Goal: Transaction & Acquisition: Purchase product/service

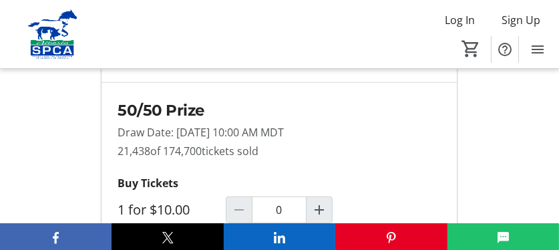
scroll to position [1336, 0]
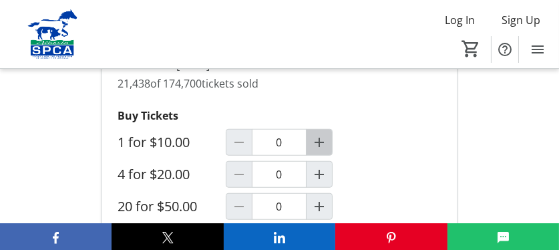
click at [317, 136] on mat-icon "Increment by one" at bounding box center [319, 142] width 16 height 16
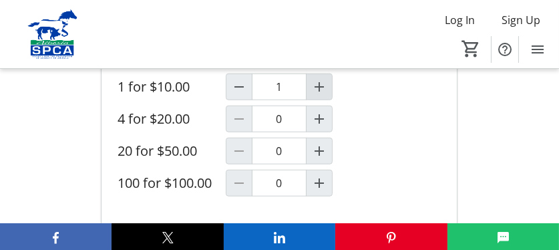
scroll to position [1469, 0]
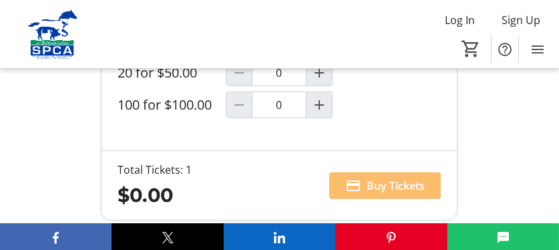
type input "1"
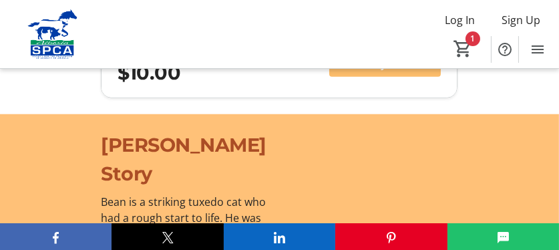
scroll to position [1536, 0]
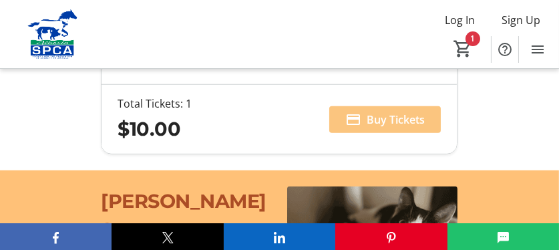
click at [393, 112] on span "Buy Tickets" at bounding box center [396, 120] width 58 height 16
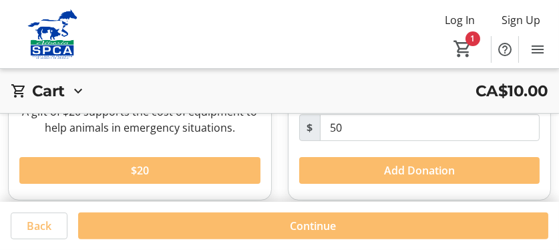
scroll to position [561, 0]
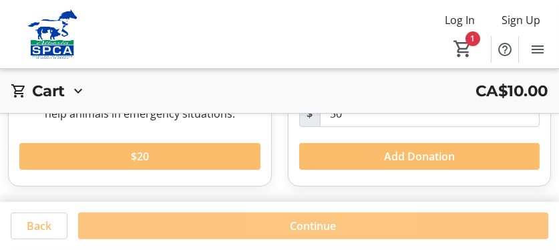
click at [312, 220] on span "Continue" at bounding box center [314, 226] width 46 height 16
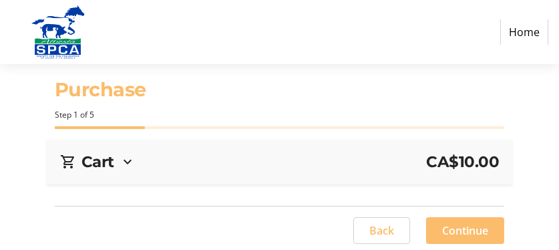
select select "CA"
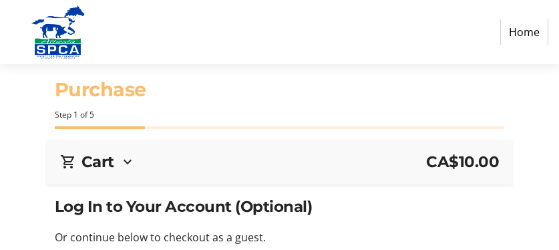
scroll to position [134, 0]
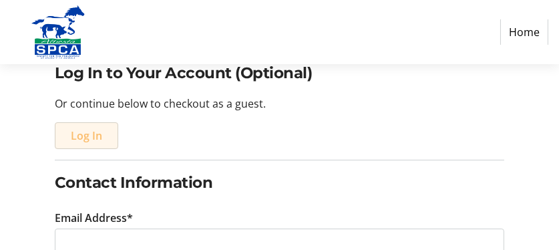
click at [83, 132] on span "Log In" at bounding box center [86, 136] width 31 height 16
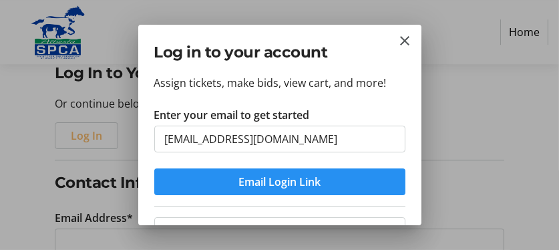
type input "[EMAIL_ADDRESS][DOMAIN_NAME]"
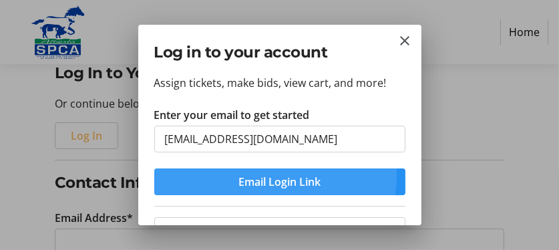
click at [268, 175] on span "Email Login Link" at bounding box center [279, 182] width 82 height 16
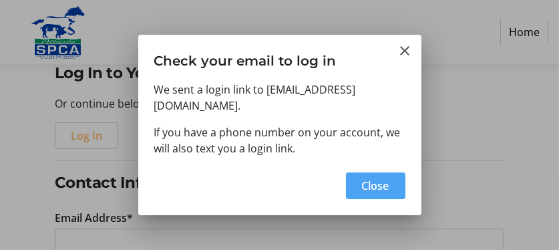
click at [364, 178] on span "Close" at bounding box center [375, 186] width 27 height 16
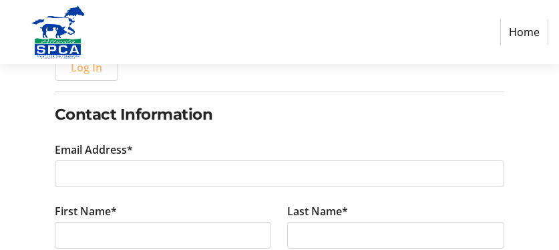
scroll to position [267, 0]
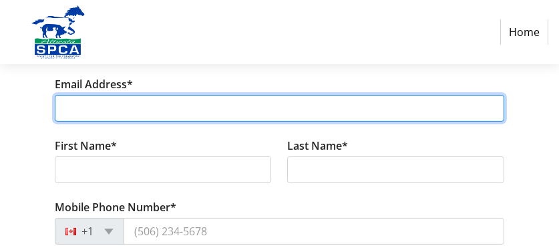
click at [79, 102] on input "Email Address*" at bounding box center [280, 108] width 450 height 27
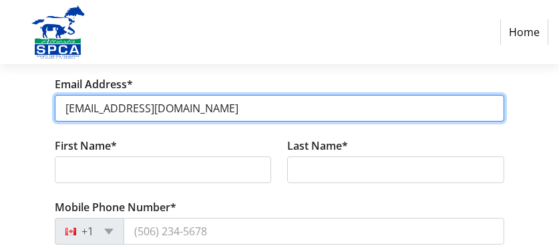
type input "[EMAIL_ADDRESS][DOMAIN_NAME]"
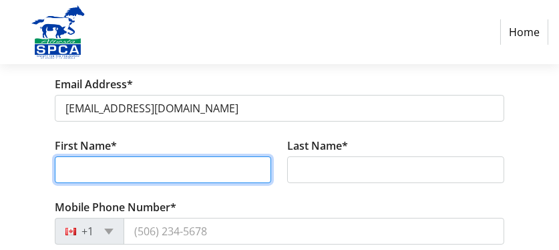
click at [91, 165] on input "First Name*" at bounding box center [163, 169] width 217 height 27
type input "[PERSON_NAME]"
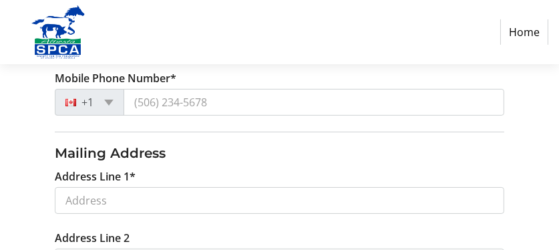
scroll to position [401, 0]
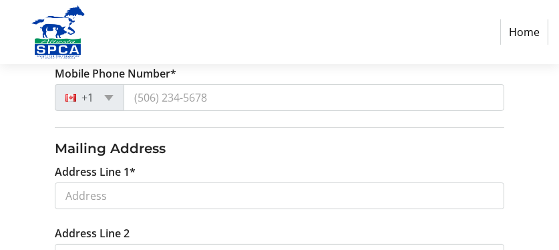
type input "[PERSON_NAME]"
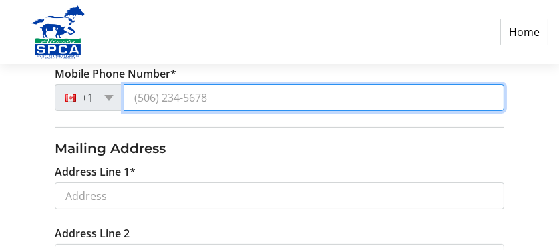
click at [185, 99] on input "Mobile Phone Number*" at bounding box center [314, 97] width 381 height 27
type input "[PHONE_NUMBER]"
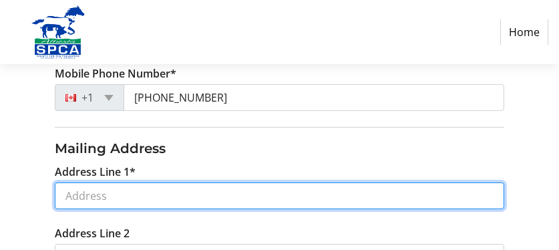
click at [120, 188] on input "Address Line 1*" at bounding box center [280, 195] width 450 height 27
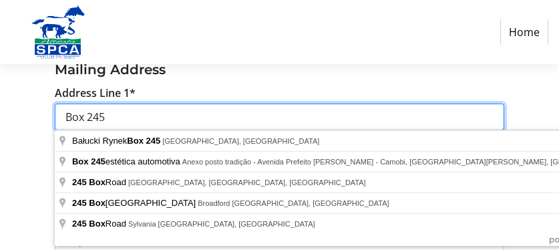
scroll to position [534, 0]
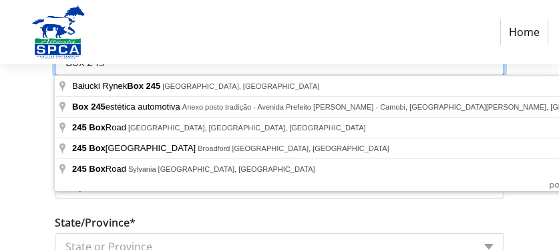
type input "Box 245"
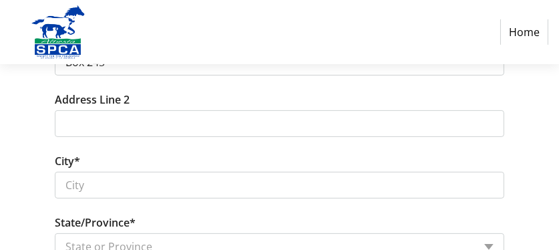
click at [92, 207] on tr-form-field "City*" at bounding box center [280, 183] width 466 height 61
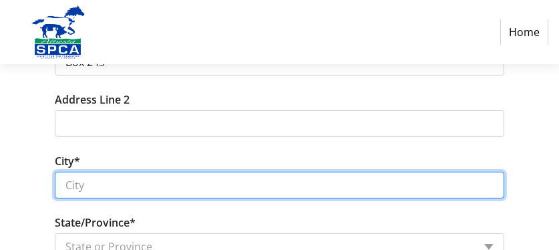
click at [75, 183] on input "City*" at bounding box center [280, 185] width 450 height 27
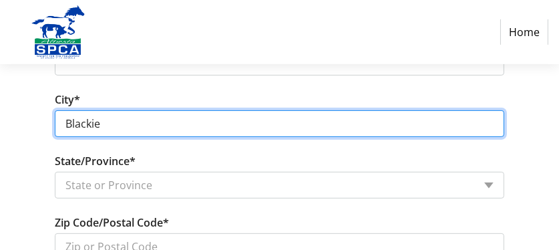
scroll to position [668, 0]
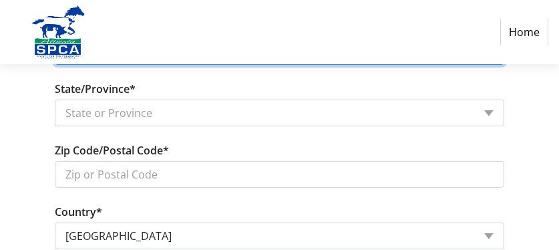
type input "Blackie"
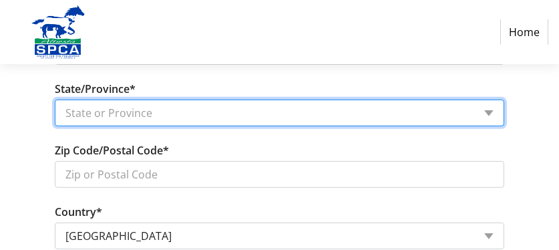
click at [486, 112] on select "State or Province State or Province [GEOGRAPHIC_DATA] [GEOGRAPHIC_DATA] [GEOGRA…" at bounding box center [280, 113] width 450 height 27
select select "AB"
click at [55, 100] on select "State or Province State or Province [GEOGRAPHIC_DATA] [GEOGRAPHIC_DATA] [GEOGRA…" at bounding box center [280, 113] width 450 height 27
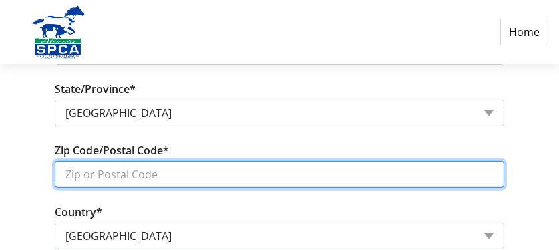
click at [128, 176] on input "Zip Code/Postal Code*" at bounding box center [280, 174] width 450 height 27
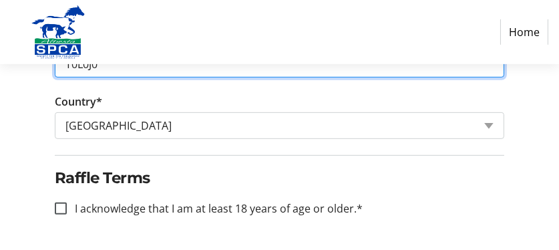
scroll to position [802, 0]
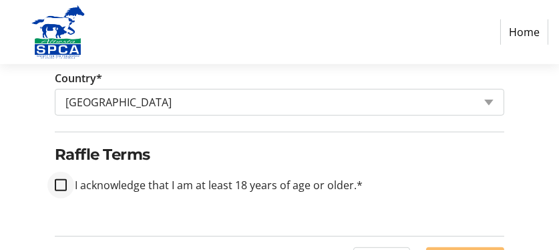
type input "T0L0J0"
click at [65, 181] on input "I acknowledge that I am at least 18 years of age or older.*" at bounding box center [61, 185] width 12 height 12
checkbox input "true"
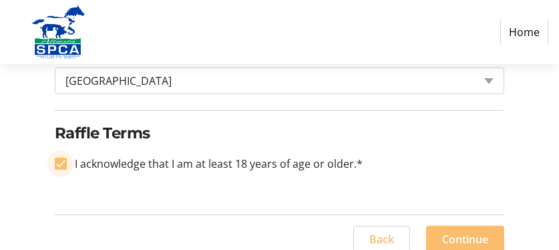
scroll to position [834, 0]
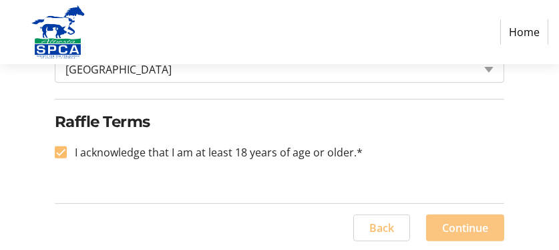
click at [475, 221] on span "Continue" at bounding box center [465, 228] width 46 height 16
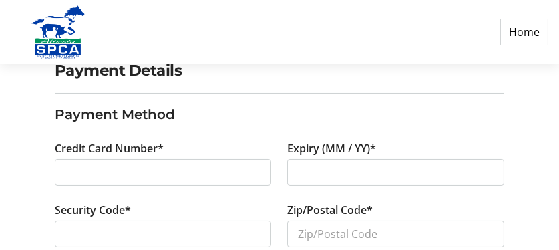
scroll to position [202, 0]
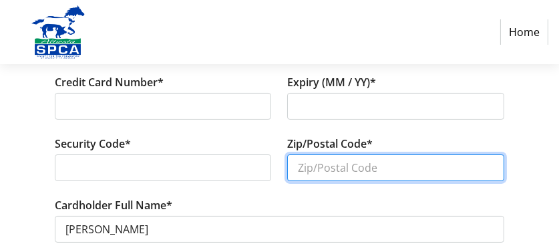
click at [343, 168] on input "Zip/Postal Code*" at bounding box center [395, 167] width 217 height 27
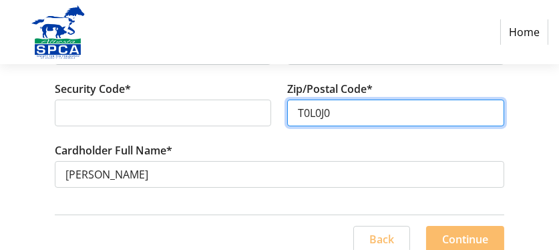
scroll to position [270, 0]
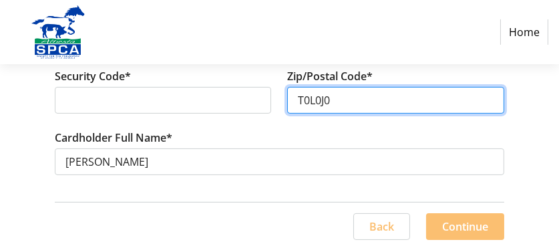
type input "T0L0J0"
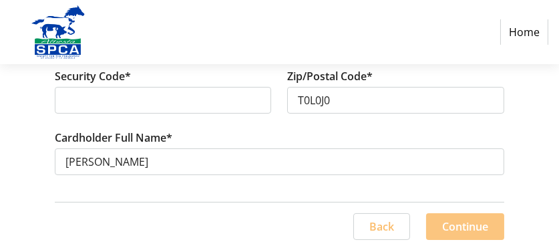
click at [444, 218] on span "Continue" at bounding box center [465, 226] width 46 height 16
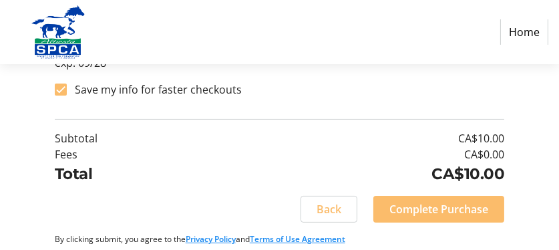
scroll to position [349, 0]
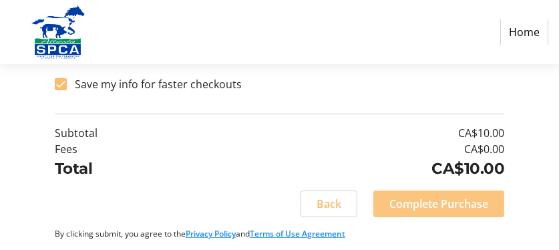
click at [415, 201] on span "Complete Purchase" at bounding box center [438, 204] width 99 height 16
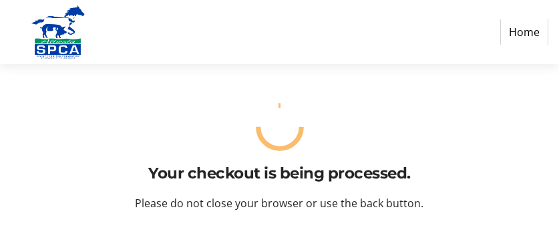
scroll to position [0, 0]
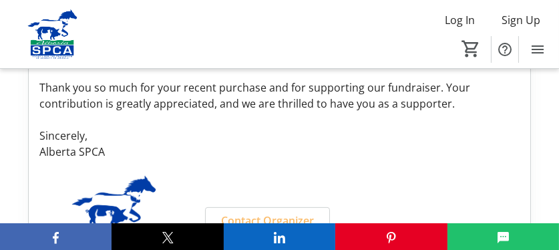
scroll to position [592, 0]
